Goal: Information Seeking & Learning: Learn about a topic

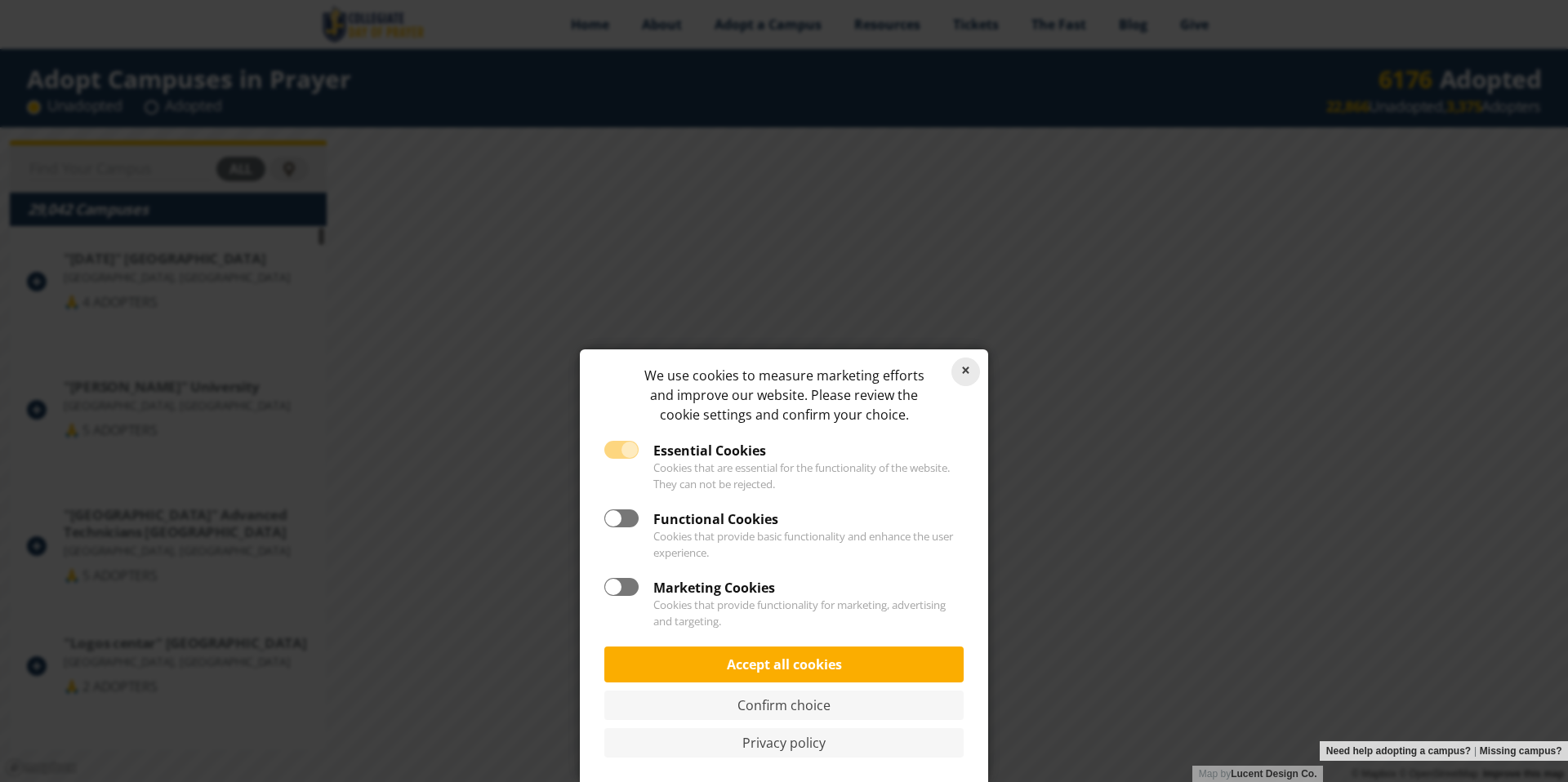
click at [957, 371] on link "Reject cookies" at bounding box center [966, 371] width 29 height 29
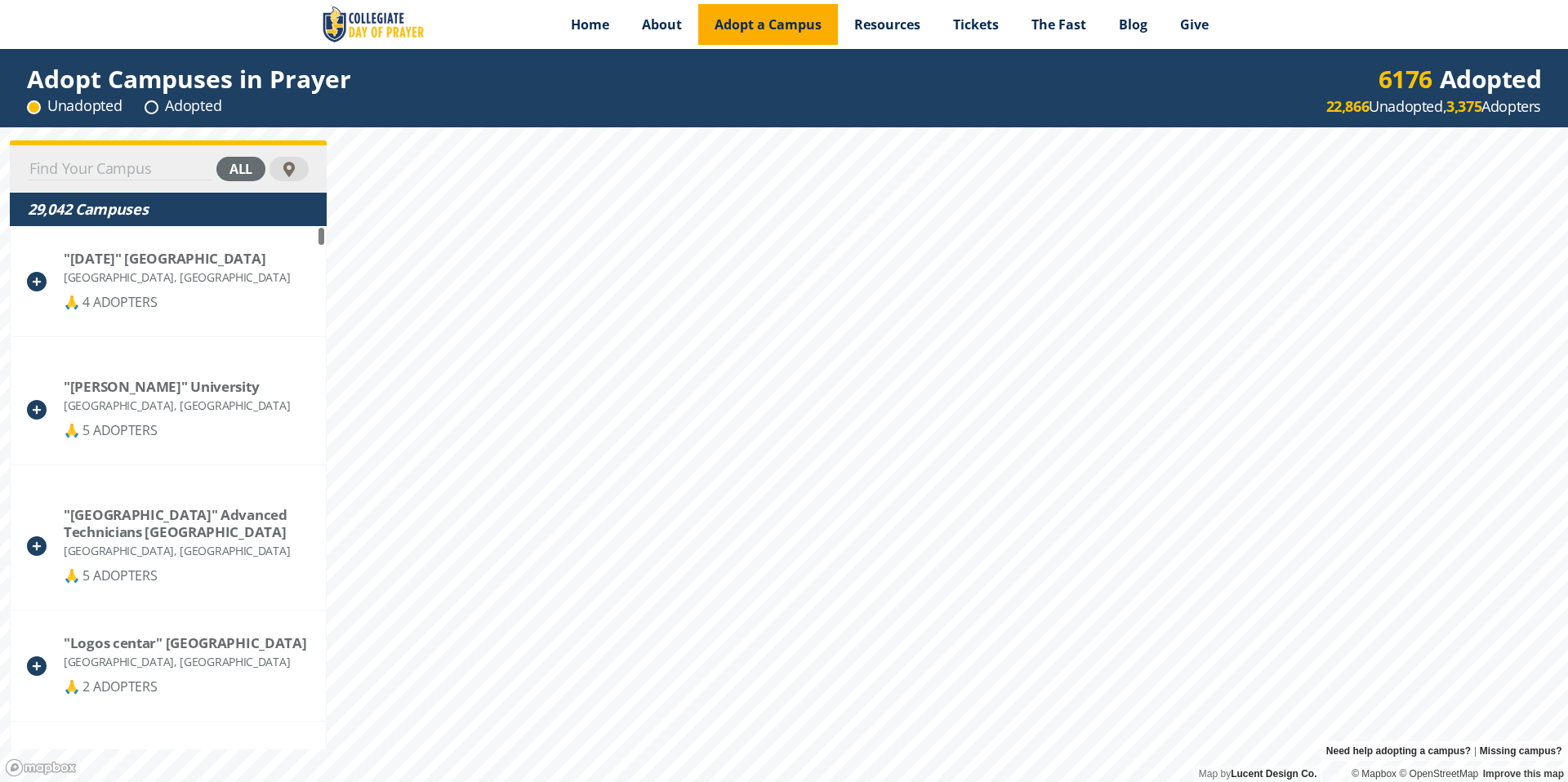
click at [768, 26] on span "Adopt a Campus" at bounding box center [768, 25] width 107 height 18
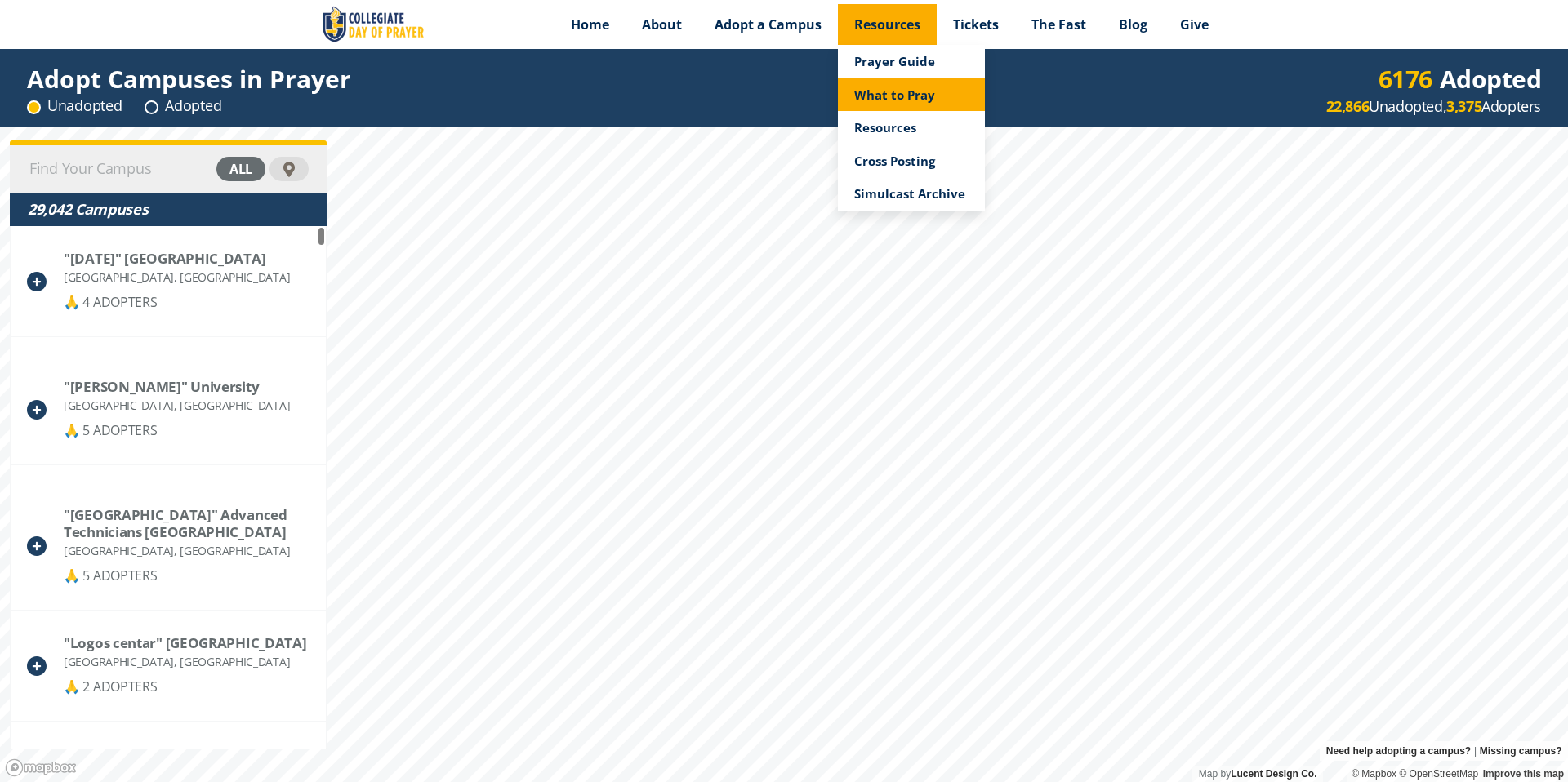
click at [867, 90] on span "What to Pray" at bounding box center [894, 94] width 80 height 16
